Goal: Navigation & Orientation: Find specific page/section

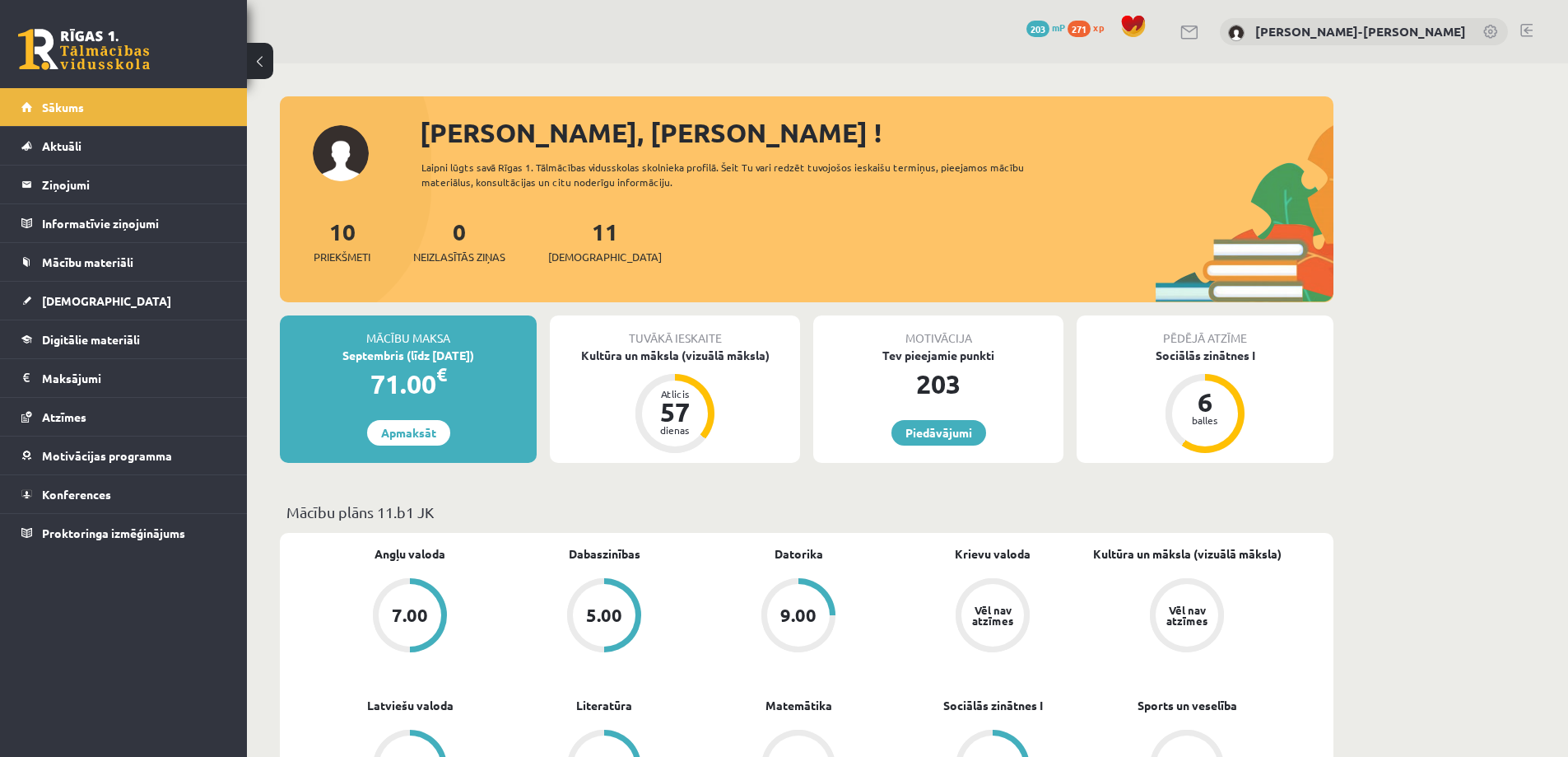
click at [1502, 30] on div "[PERSON_NAME]-[PERSON_NAME]" at bounding box center [1364, 32] width 288 height 28
click at [1488, 31] on link at bounding box center [1492, 33] width 17 height 17
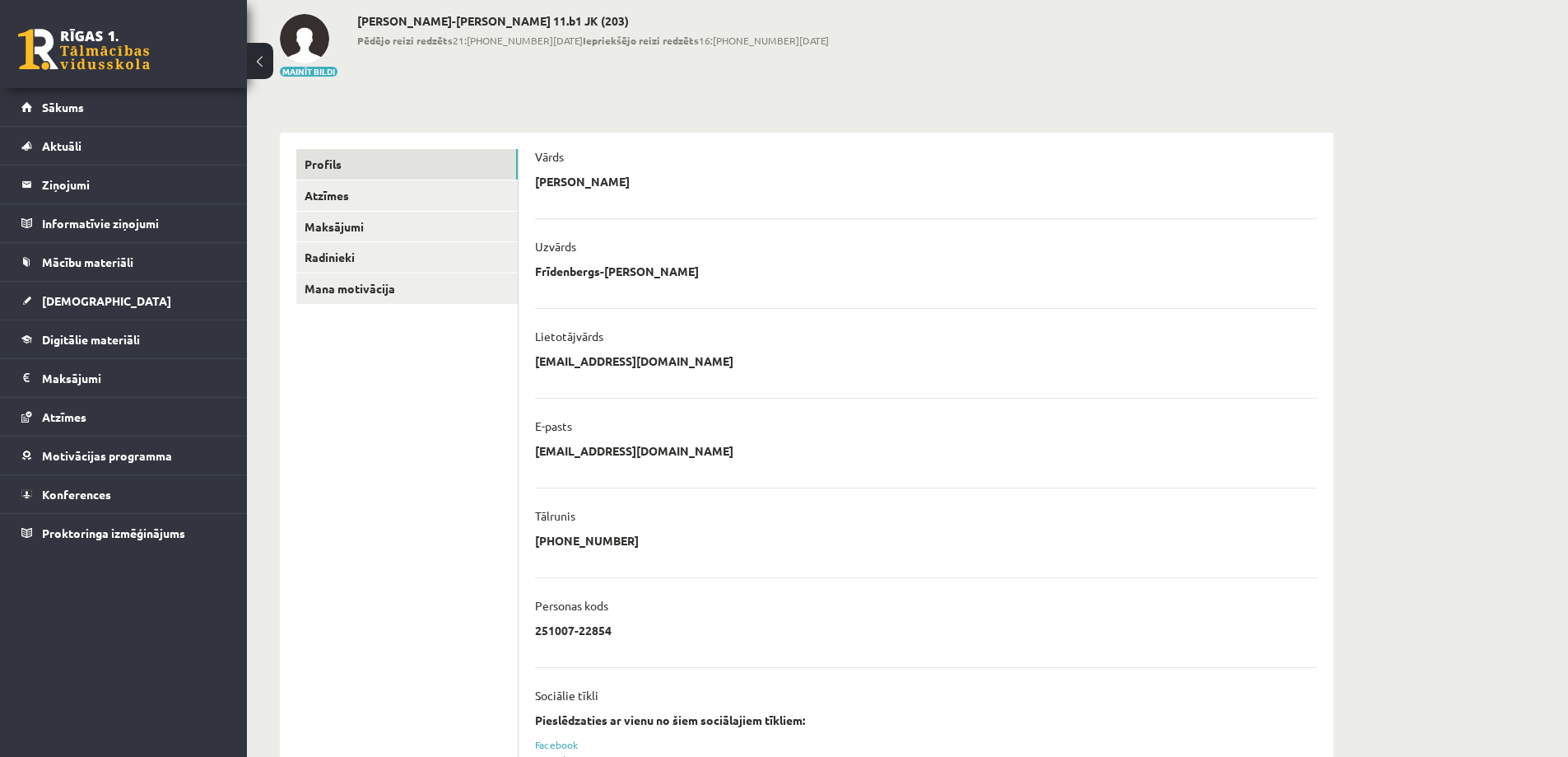
scroll to position [71, 0]
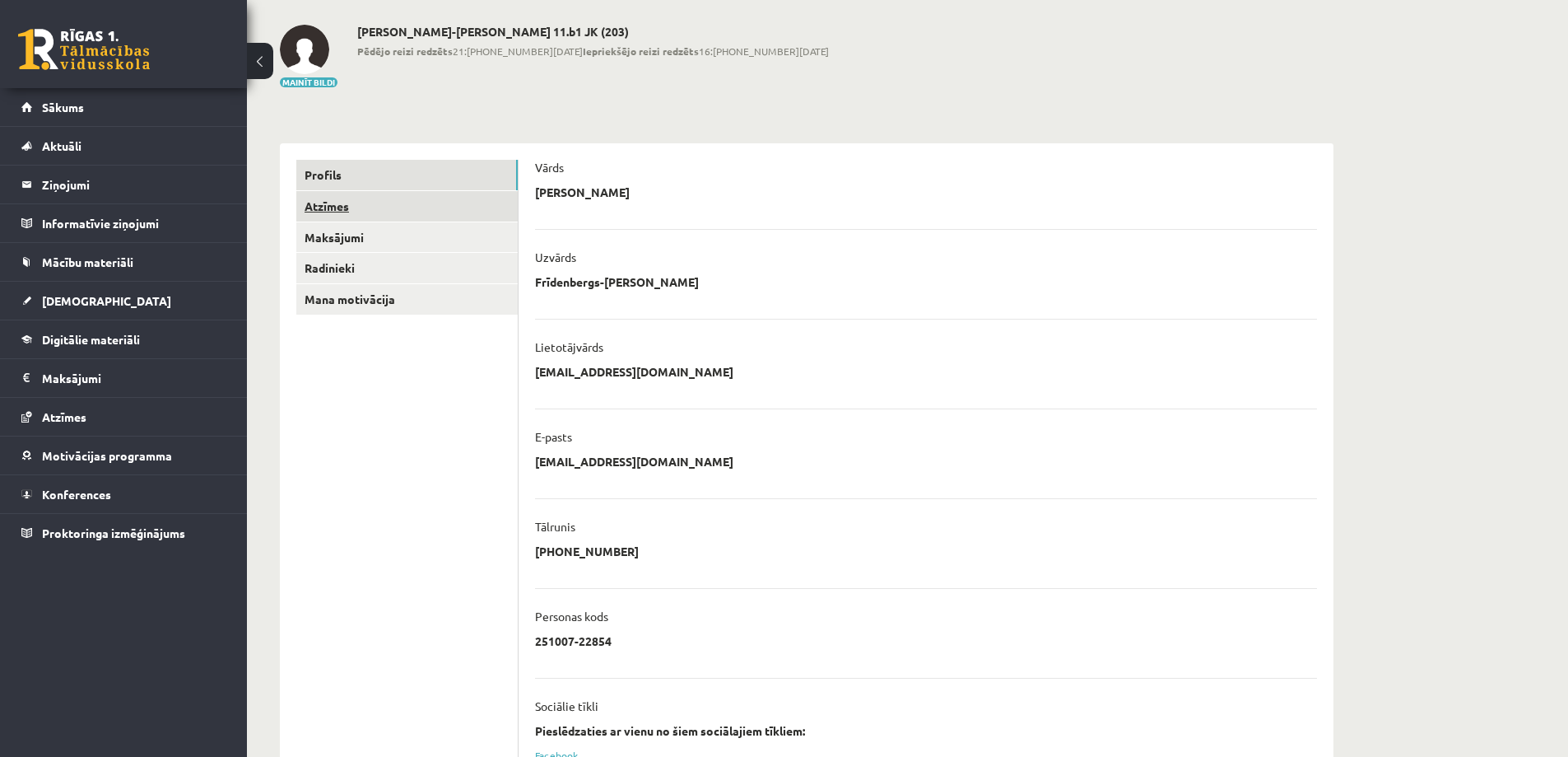
click at [332, 204] on link "Atzīmes" at bounding box center [407, 206] width 222 height 30
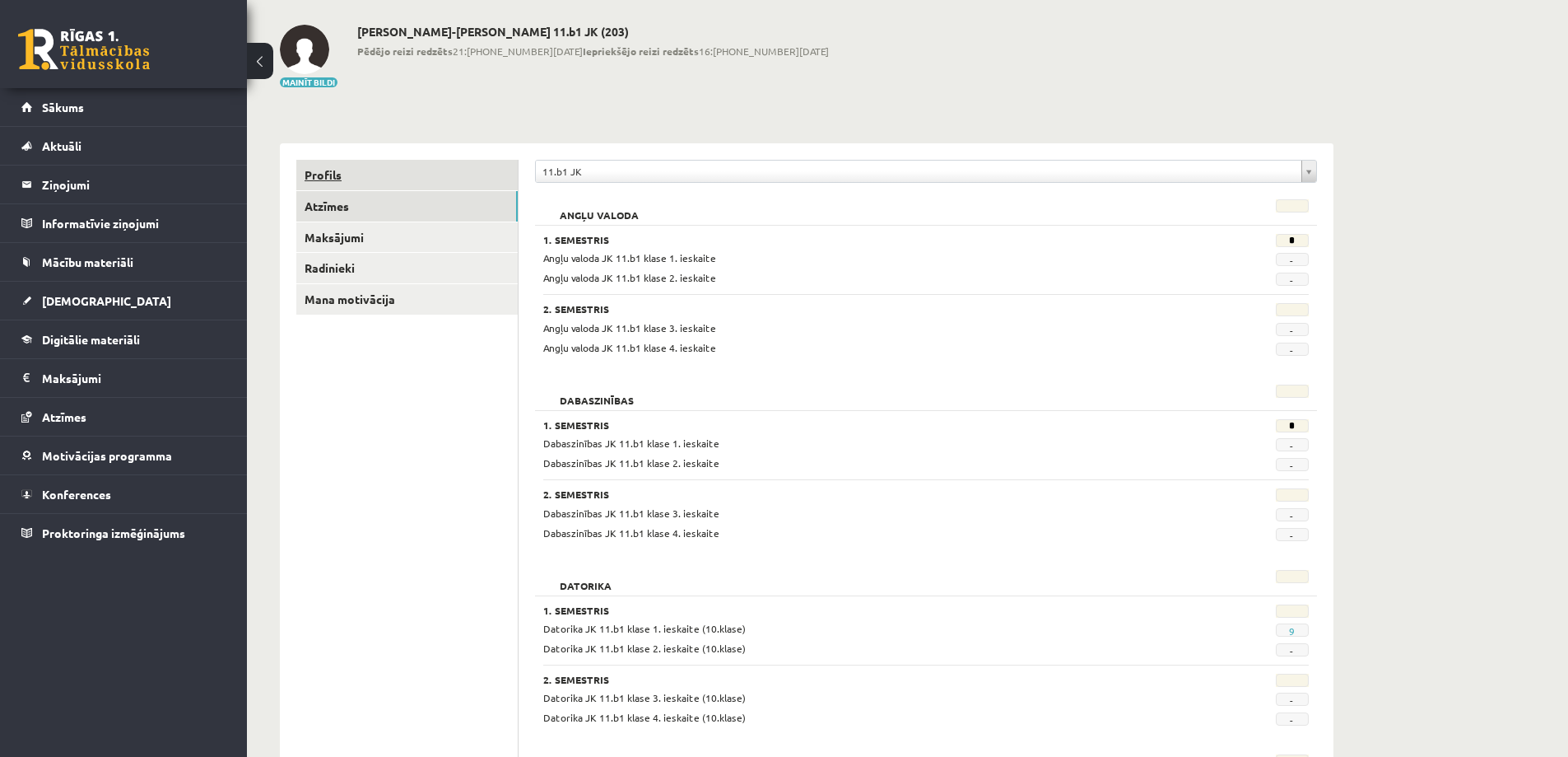
click at [323, 175] on link "Profils" at bounding box center [407, 175] width 222 height 30
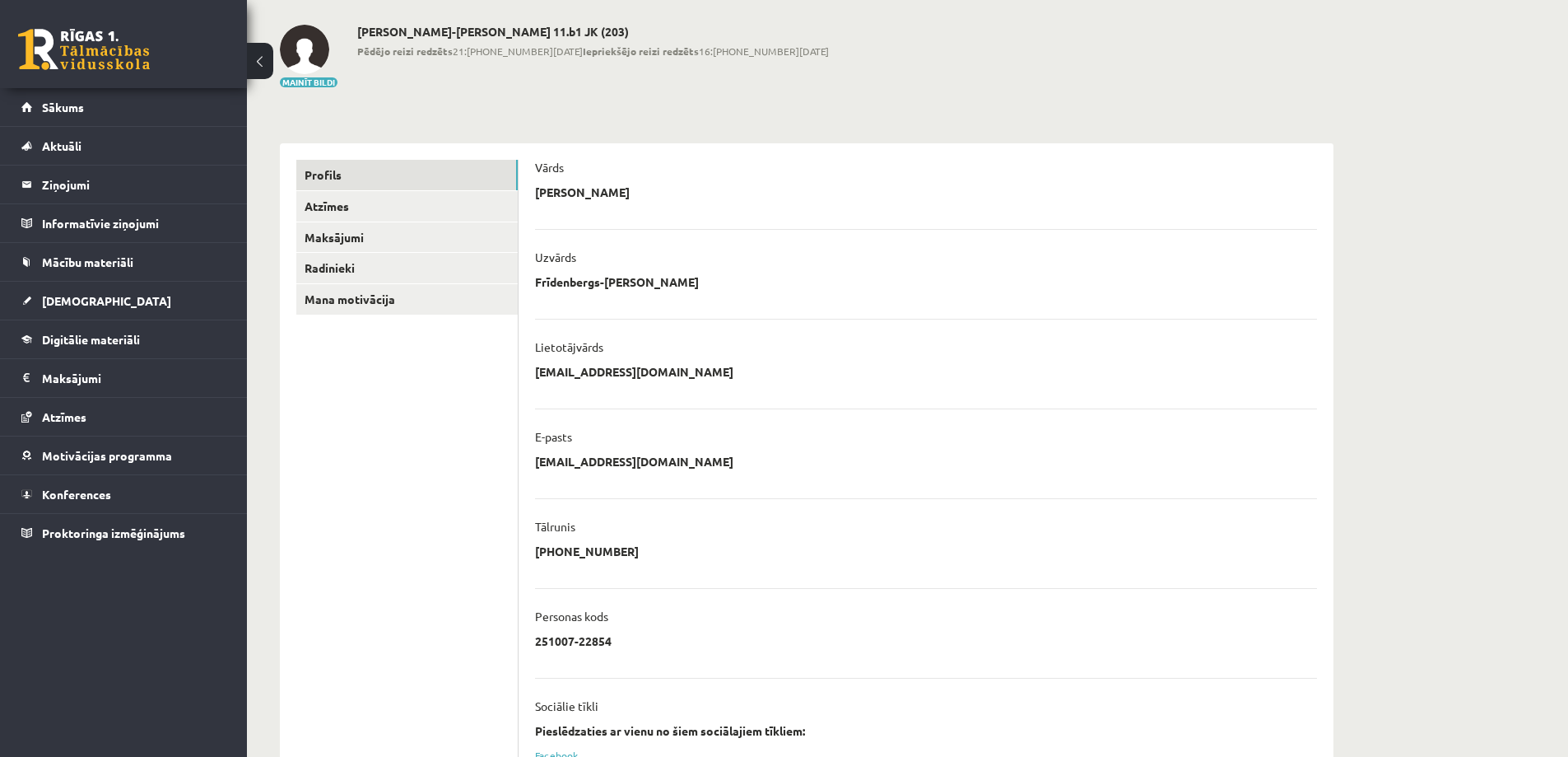
click at [250, 54] on button at bounding box center [260, 60] width 26 height 36
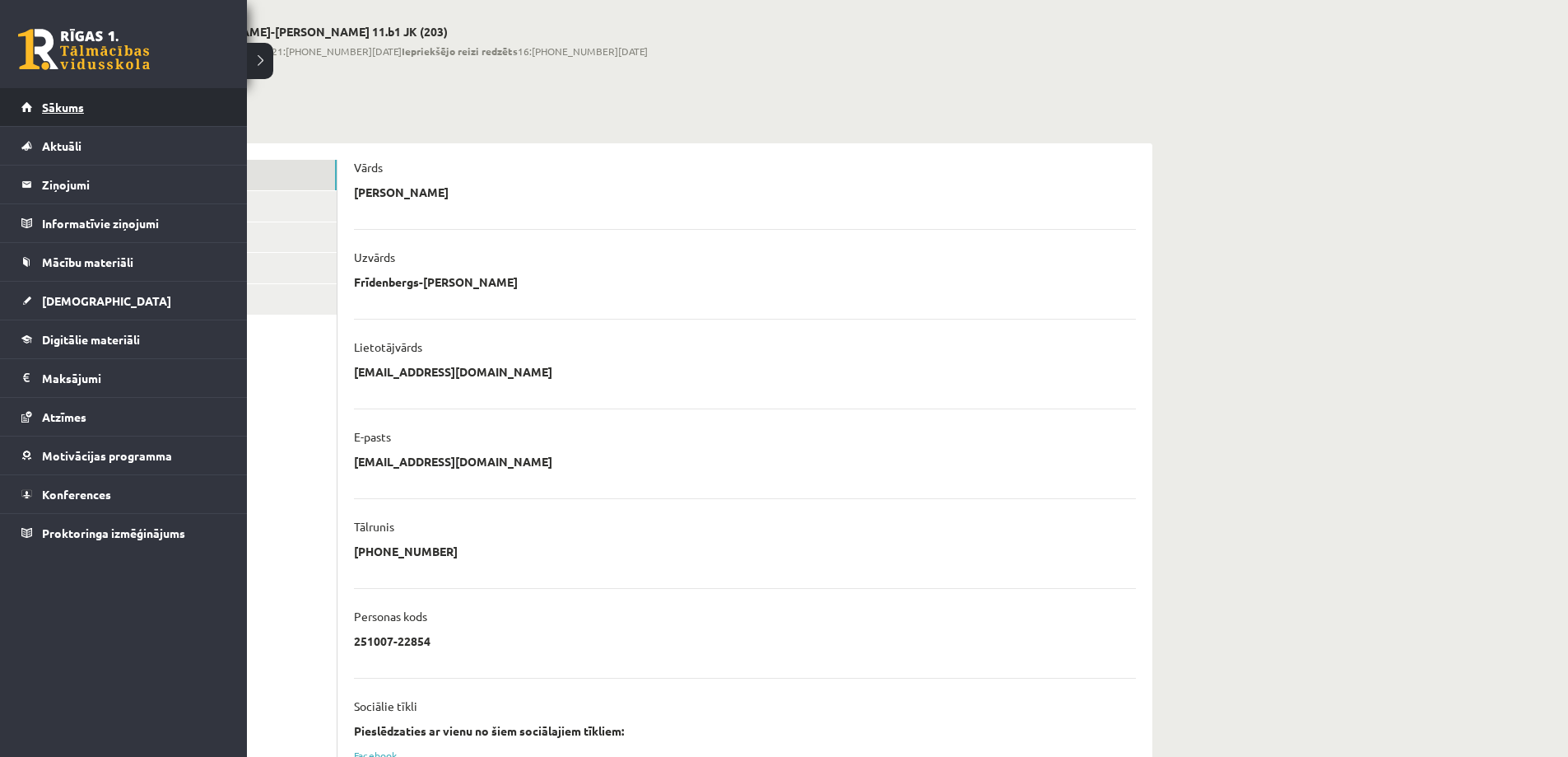
click at [96, 109] on link "Sākums" at bounding box center [123, 107] width 205 height 38
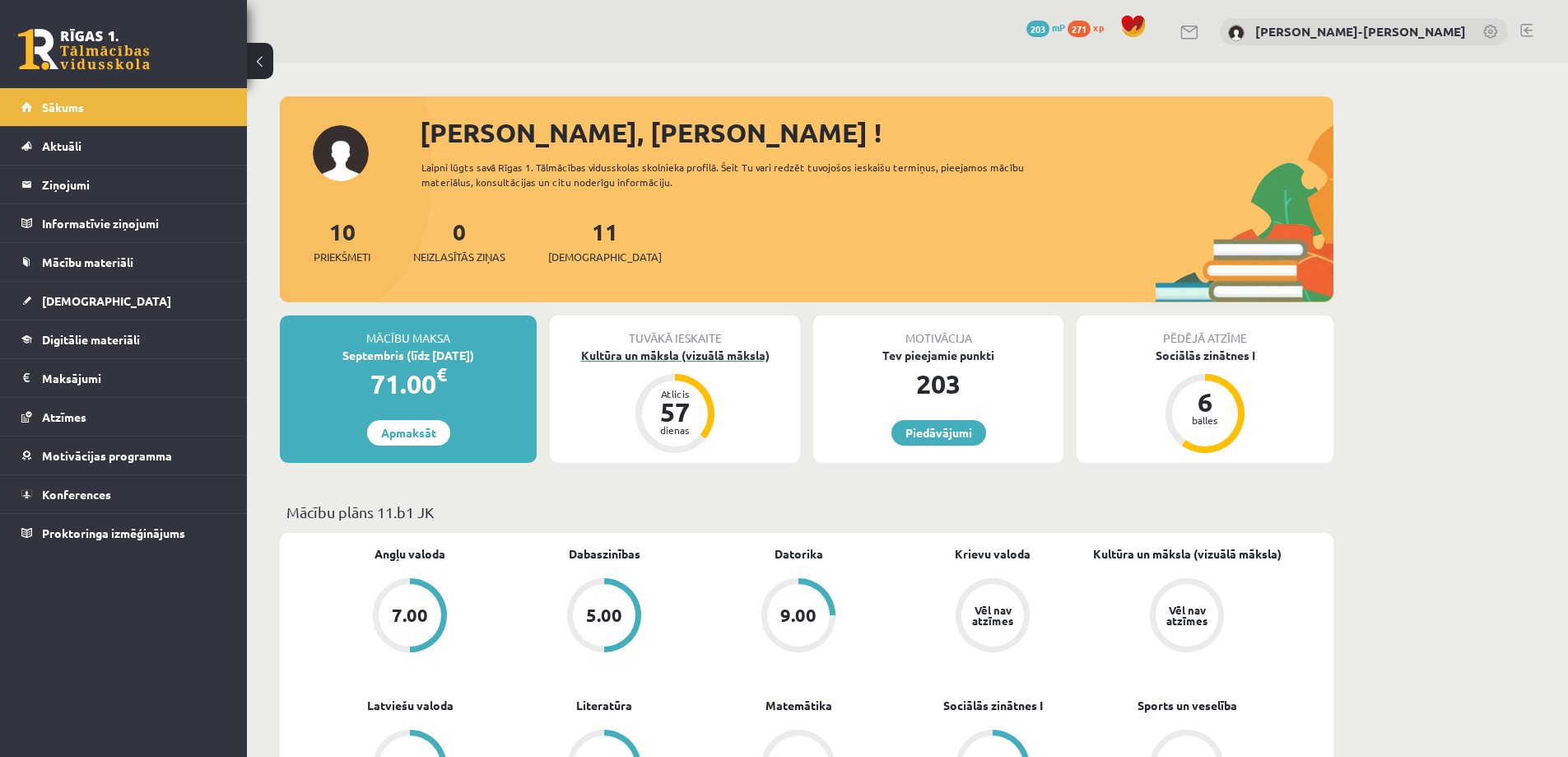
click at [685, 376] on div "Atlicis 57 dienas" at bounding box center [675, 413] width 79 height 79
click at [913, 434] on link "Piedāvājumi" at bounding box center [939, 433] width 95 height 25
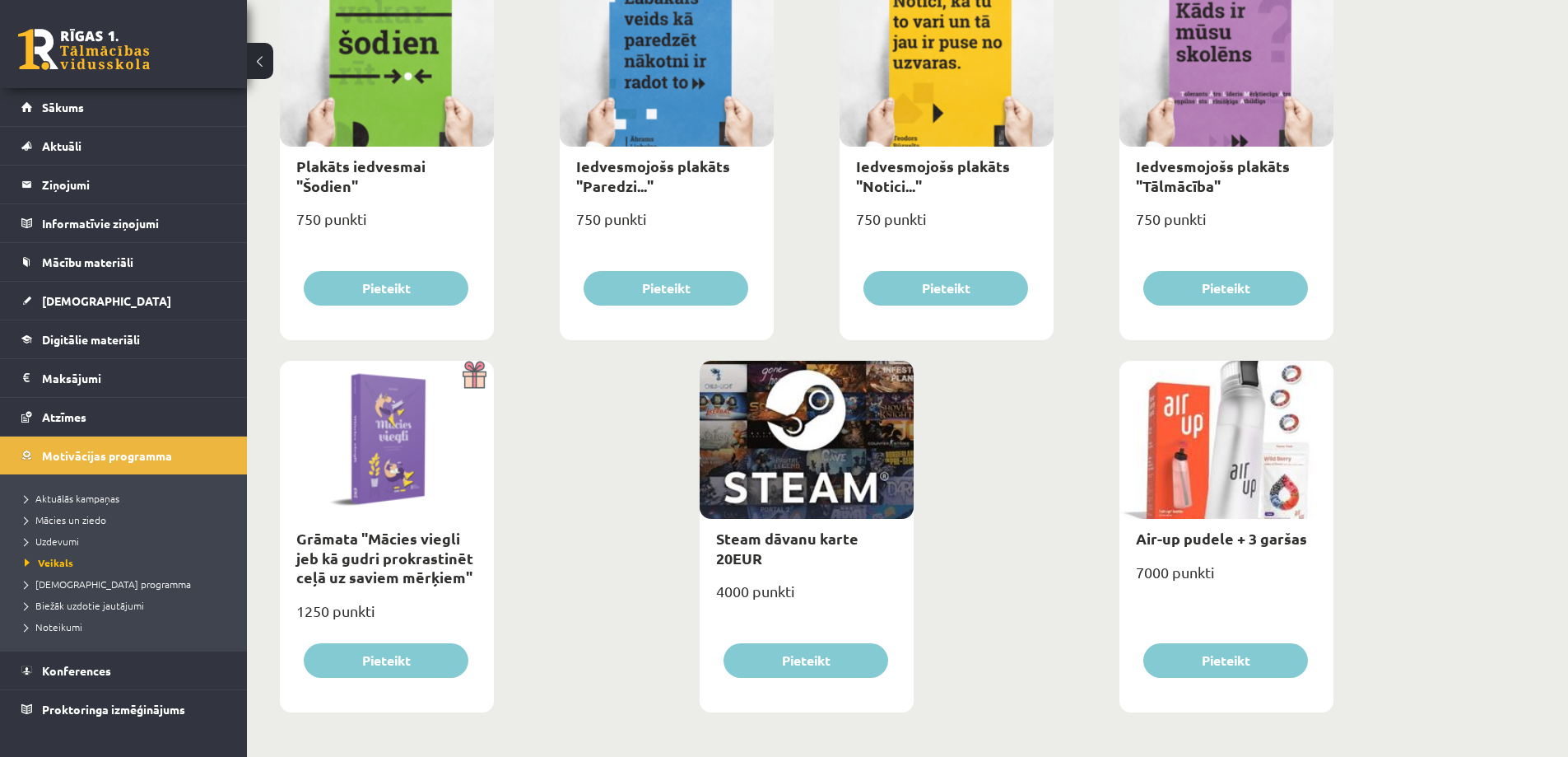
scroll to position [1773, 0]
drag, startPoint x: 1150, startPoint y: 570, endPoint x: 1230, endPoint y: 565, distance: 80.2
click at [1239, 563] on div "7000 punkti" at bounding box center [1226, 578] width 214 height 41
click at [1205, 570] on div "7000 punkti" at bounding box center [1226, 578] width 214 height 41
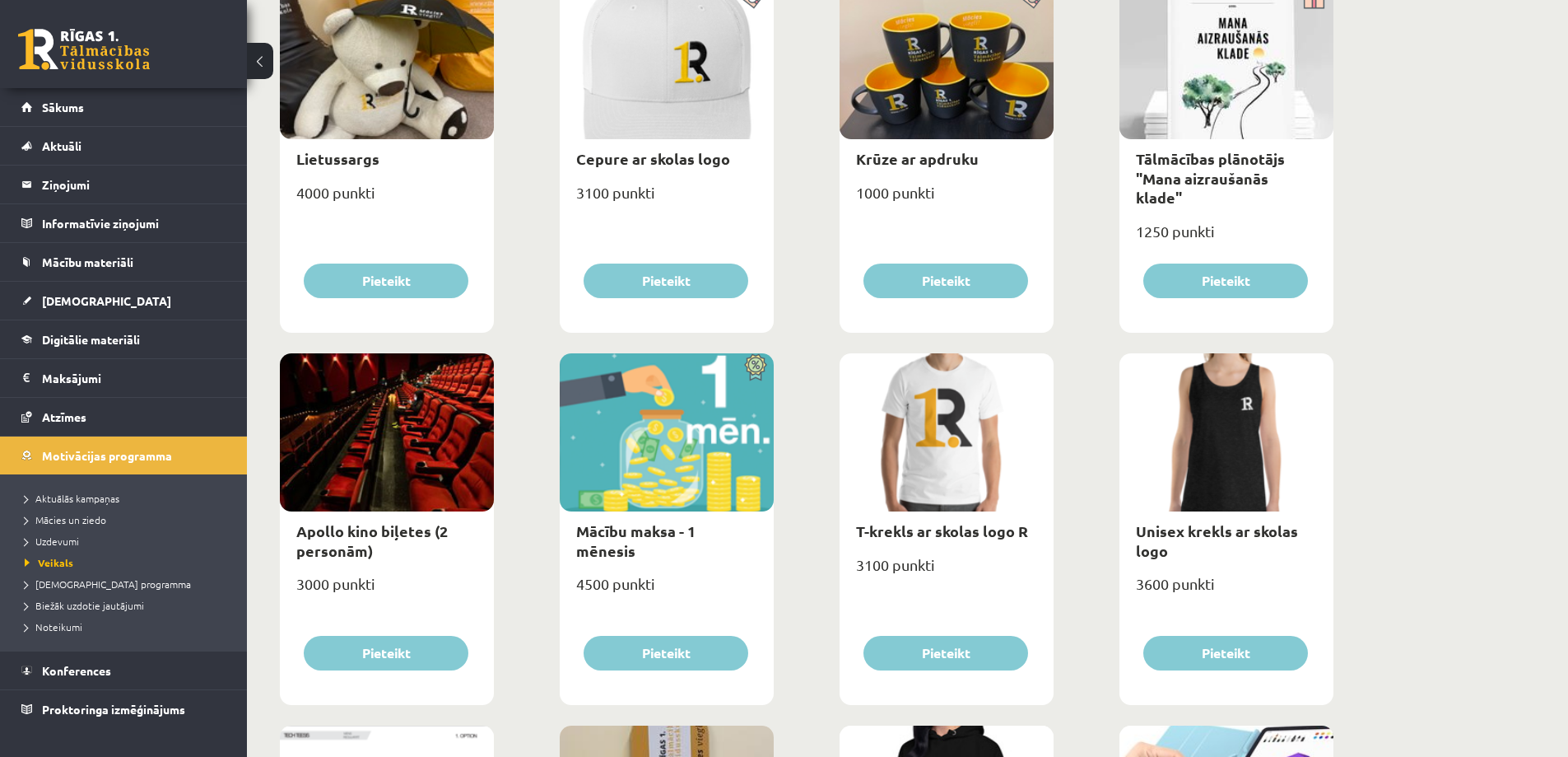
scroll to position [0, 0]
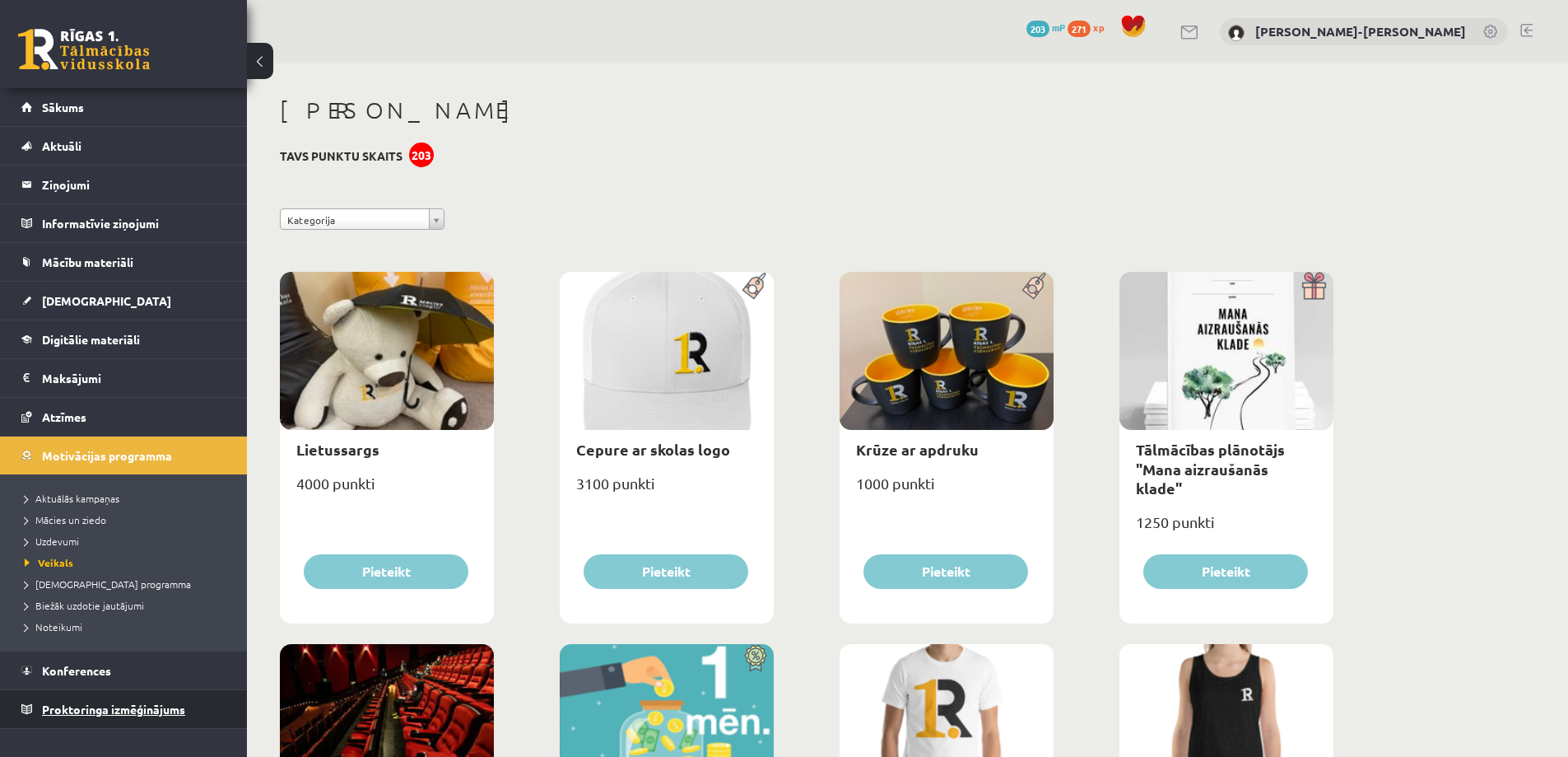
click at [94, 702] on span "Proktoringa izmēģinājums" at bounding box center [113, 709] width 144 height 15
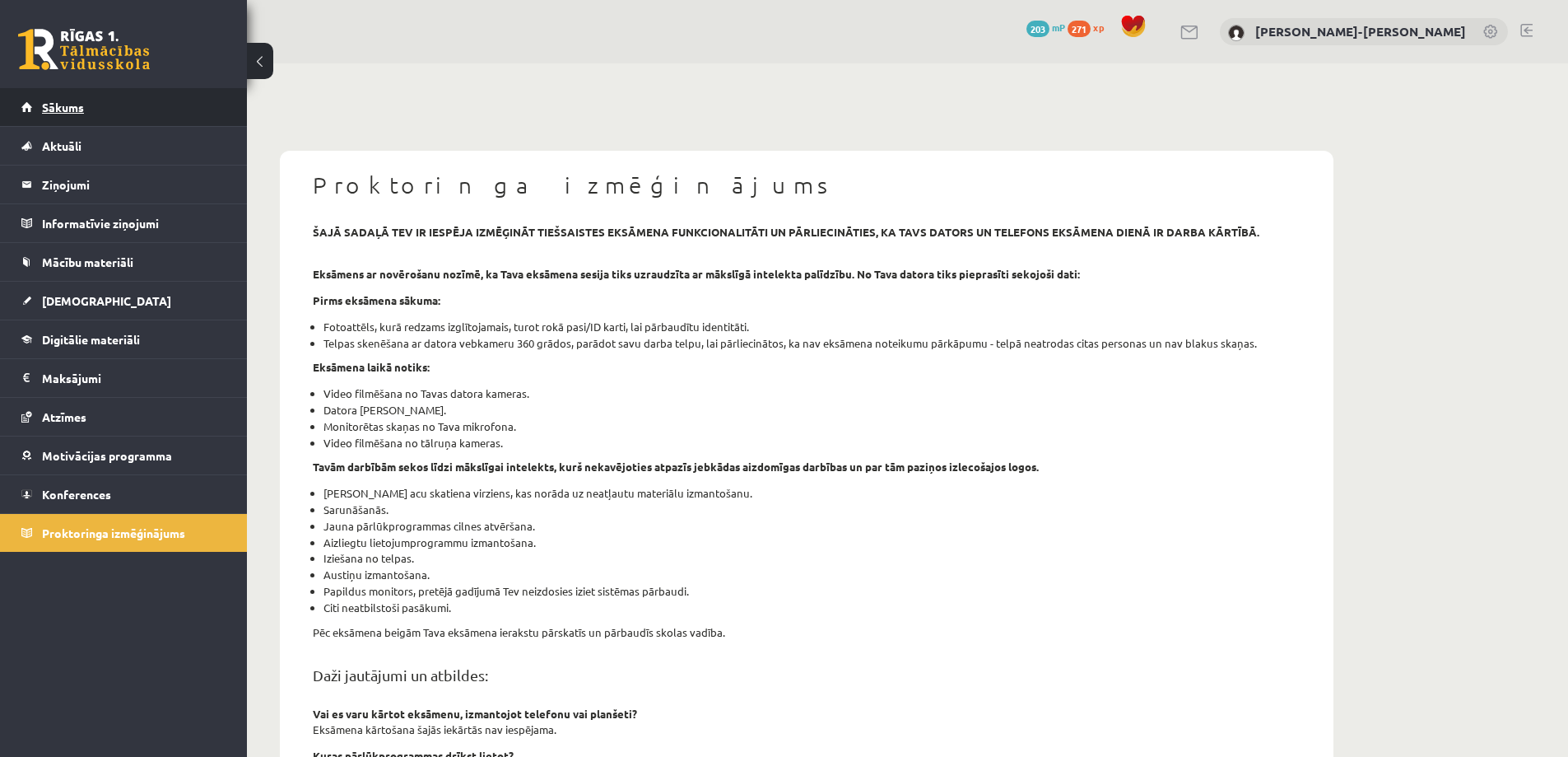
click at [52, 120] on link "Sākums" at bounding box center [123, 107] width 205 height 38
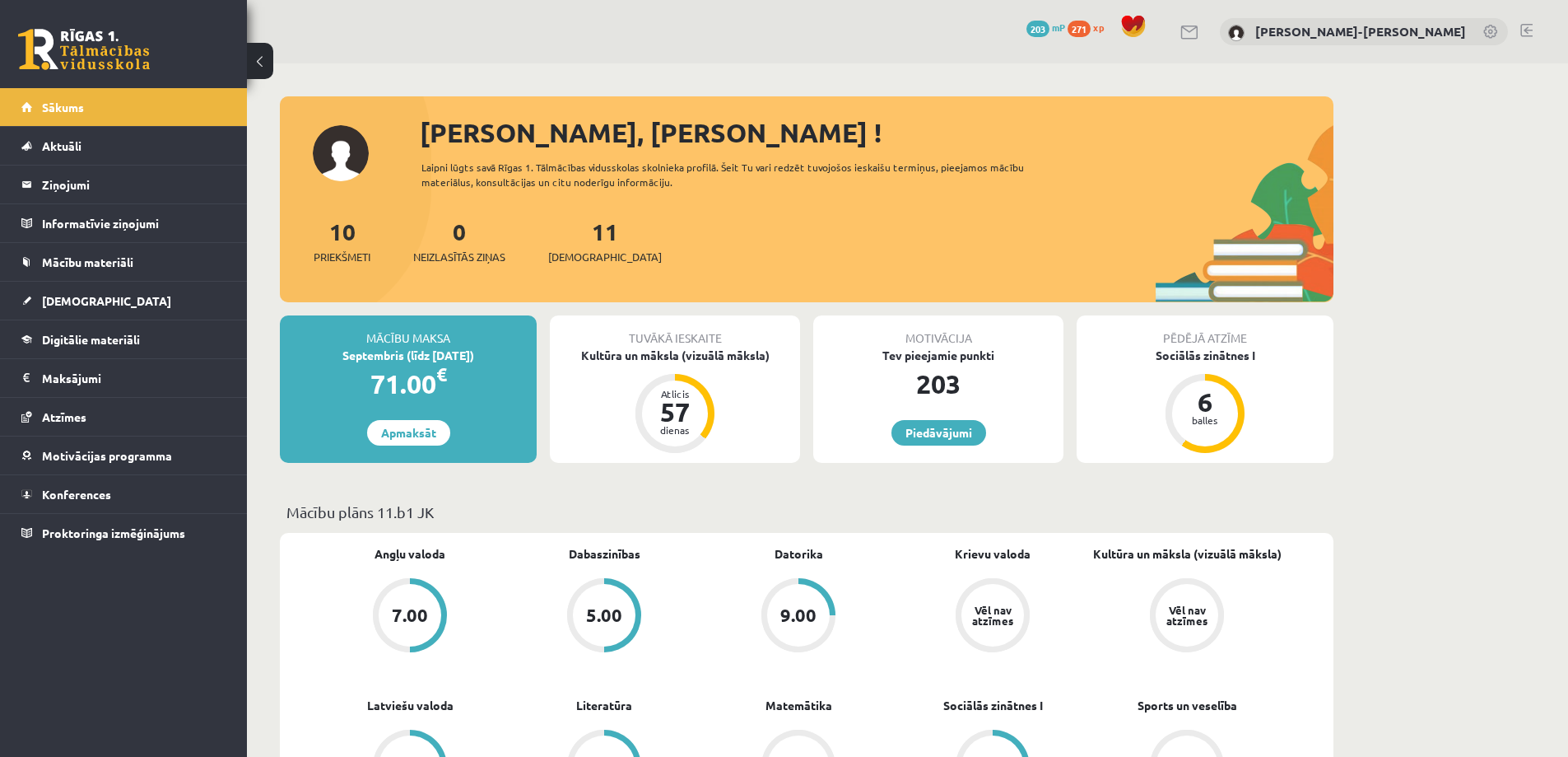
click at [1533, 26] on div "0 Dāvanas 203 mP 271 xp [PERSON_NAME]-[PERSON_NAME]" at bounding box center [907, 31] width 1321 height 63
click at [1525, 32] on link at bounding box center [1527, 30] width 13 height 13
